Goal: Task Accomplishment & Management: Use online tool/utility

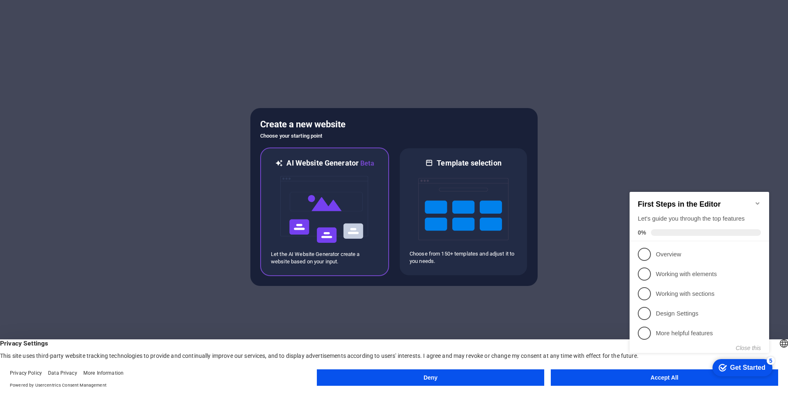
click at [344, 217] on img at bounding box center [325, 209] width 90 height 82
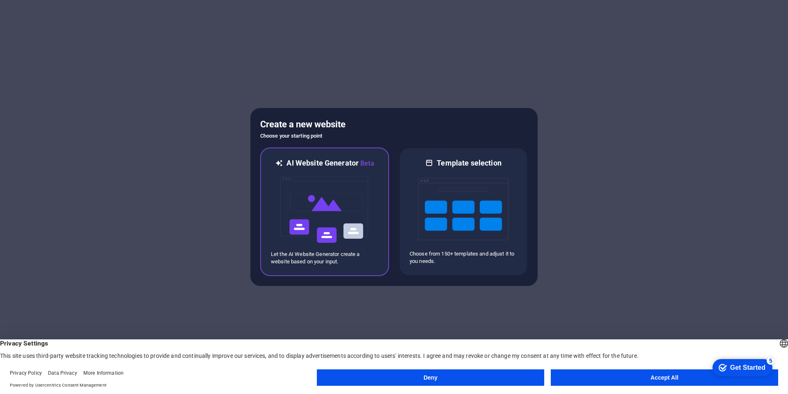
click at [327, 210] on img at bounding box center [325, 209] width 90 height 82
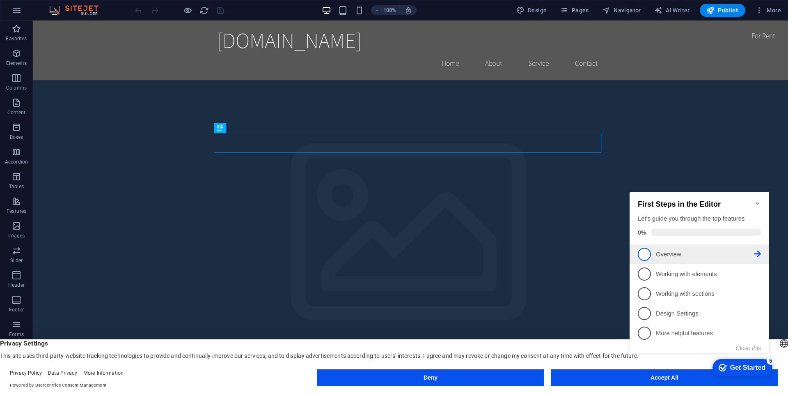
click at [643, 250] on span "1" at bounding box center [644, 254] width 13 height 13
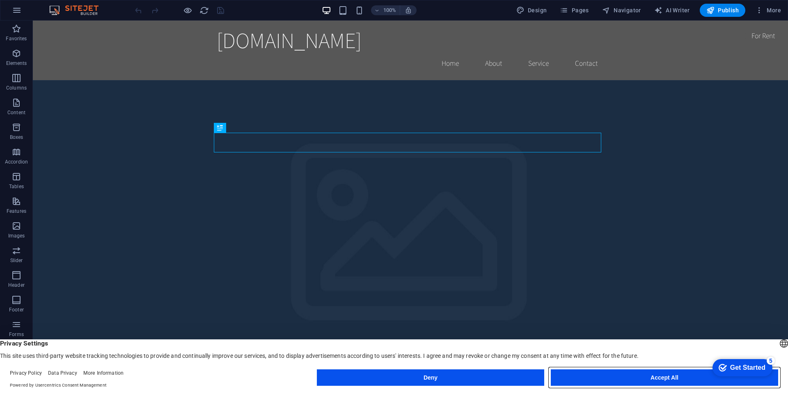
click at [653, 377] on button "Accept All" at bounding box center [664, 377] width 227 height 16
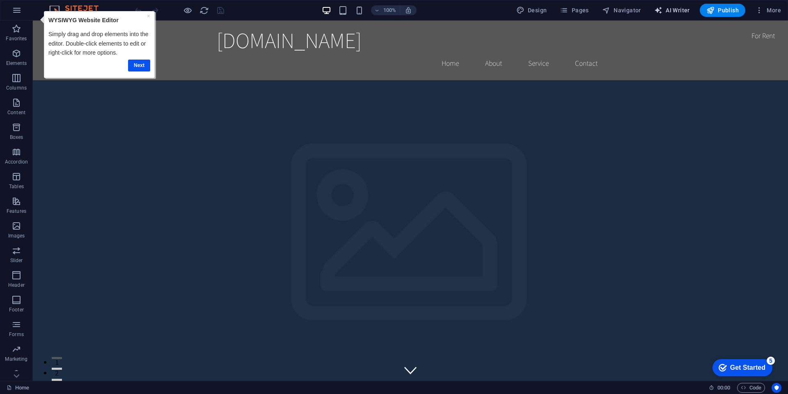
click at [673, 11] on span "AI Writer" at bounding box center [672, 10] width 36 height 8
select select "English"
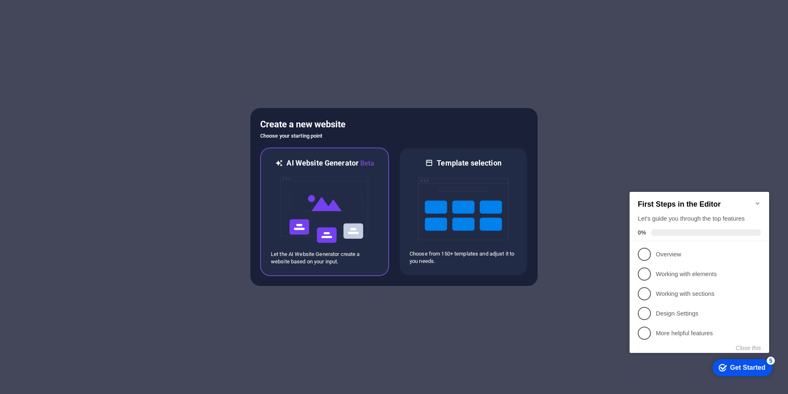
click at [310, 208] on img at bounding box center [325, 209] width 90 height 82
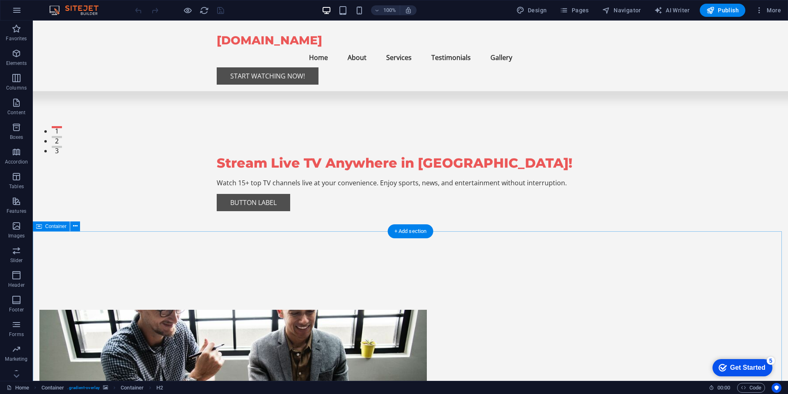
scroll to position [246, 0]
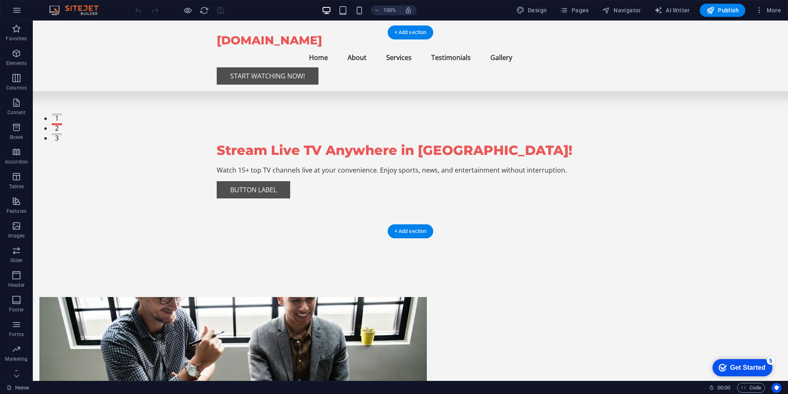
click at [303, 297] on figure at bounding box center [233, 363] width 388 height 133
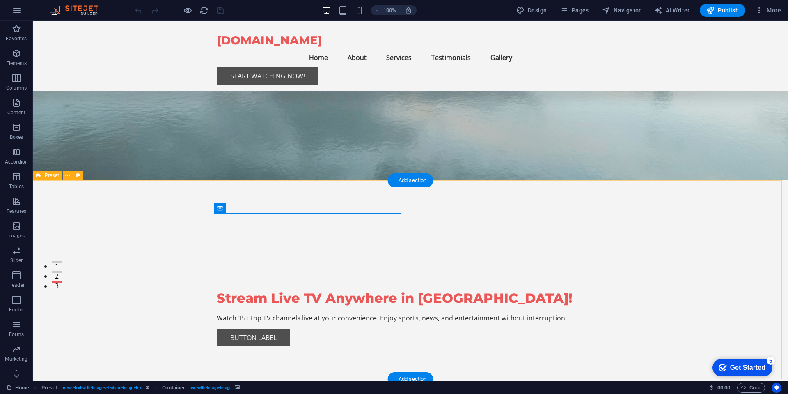
scroll to position [0, 0]
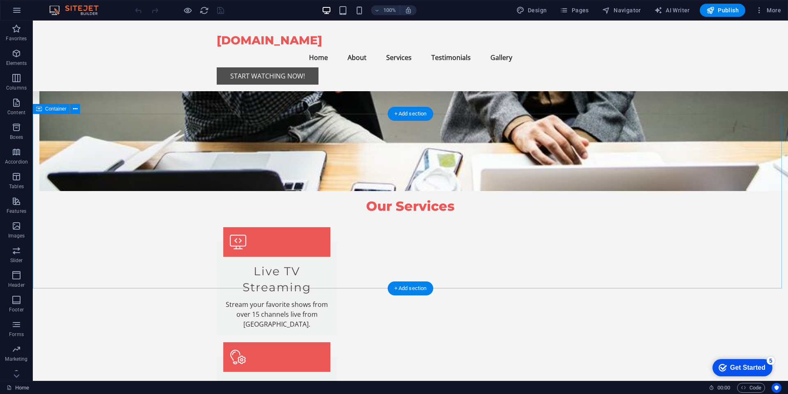
scroll to position [863, 0]
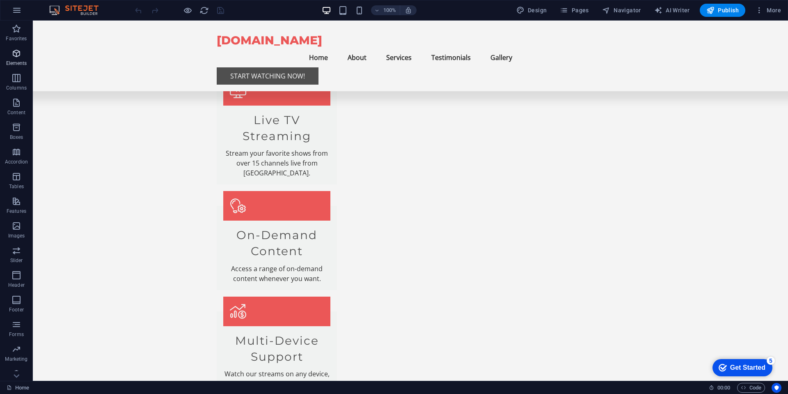
click at [16, 57] on icon "button" at bounding box center [16, 53] width 10 height 10
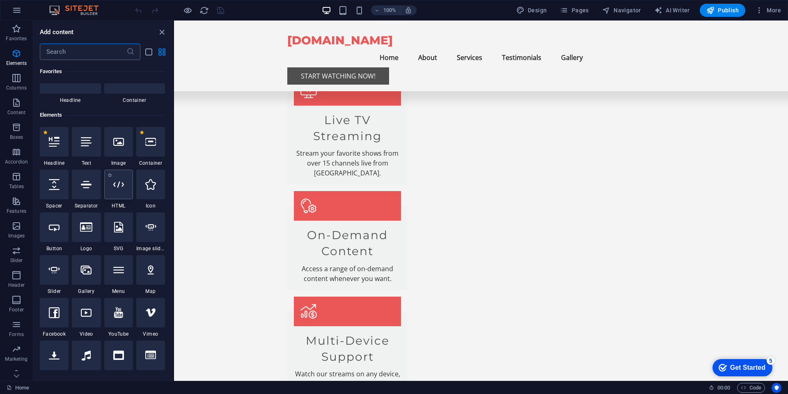
scroll to position [87, 0]
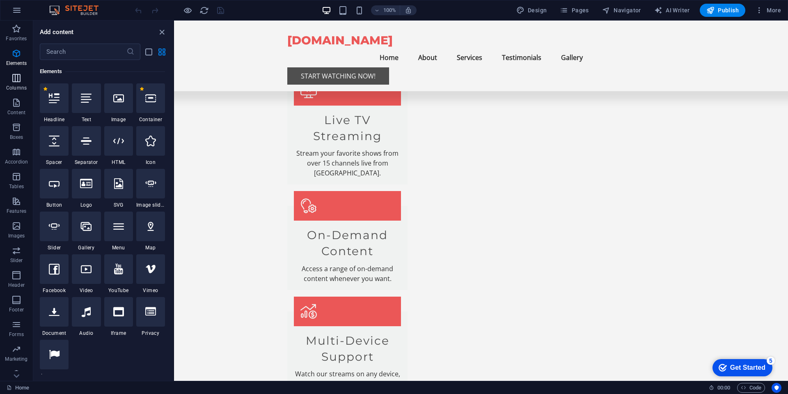
click at [16, 82] on icon "button" at bounding box center [16, 78] width 10 height 10
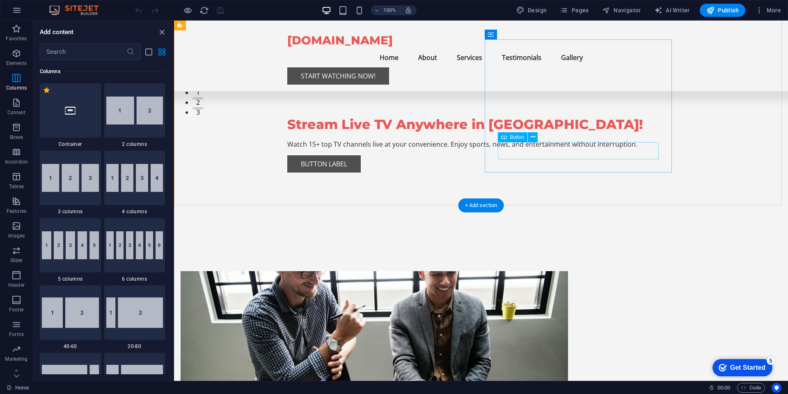
scroll to position [124, 0]
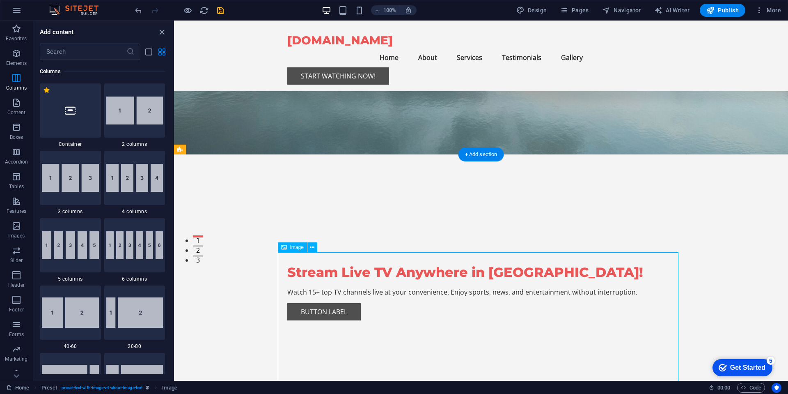
drag, startPoint x: 513, startPoint y: 308, endPoint x: 502, endPoint y: 269, distance: 40.1
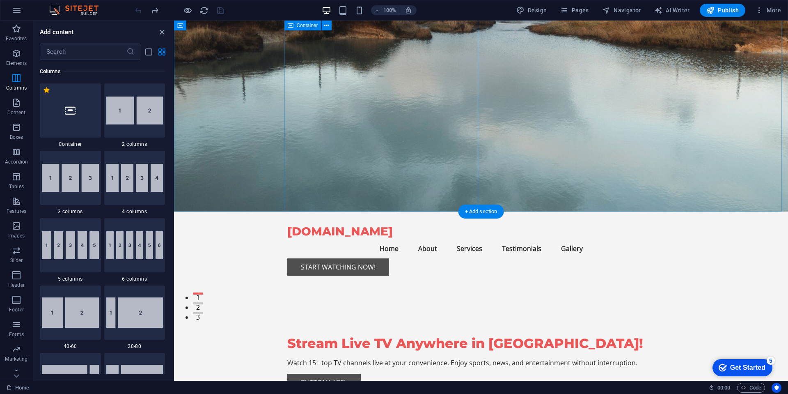
scroll to position [148, 0]
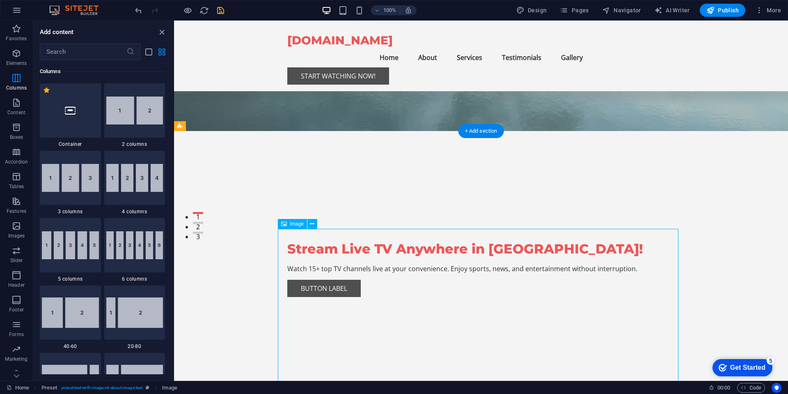
drag, startPoint x: 498, startPoint y: 314, endPoint x: 518, endPoint y: 244, distance: 73.3
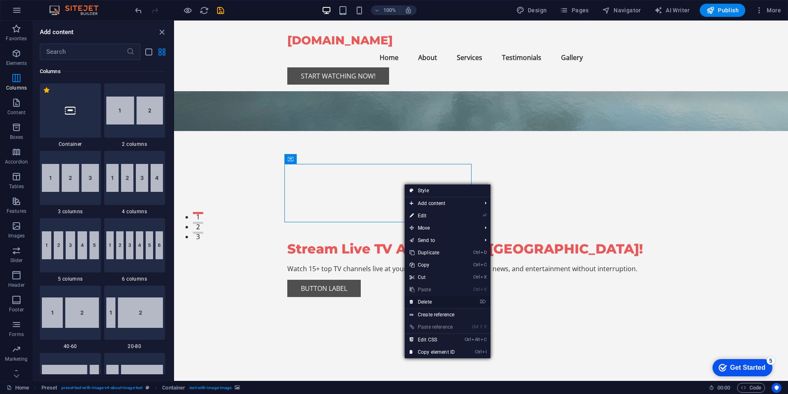
drag, startPoint x: 432, startPoint y: 301, endPoint x: 267, endPoint y: 285, distance: 165.8
click at [432, 301] on link "⌦ Delete" at bounding box center [432, 302] width 55 height 12
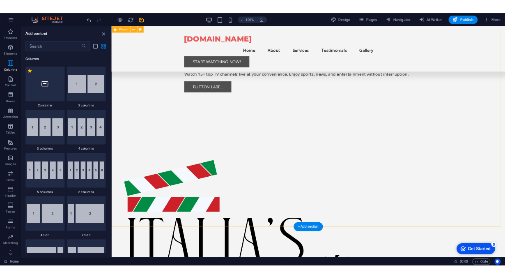
scroll to position [246, 0]
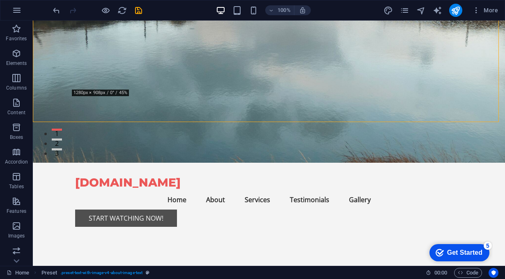
scroll to position [0, 0]
